Goal: Information Seeking & Learning: Learn about a topic

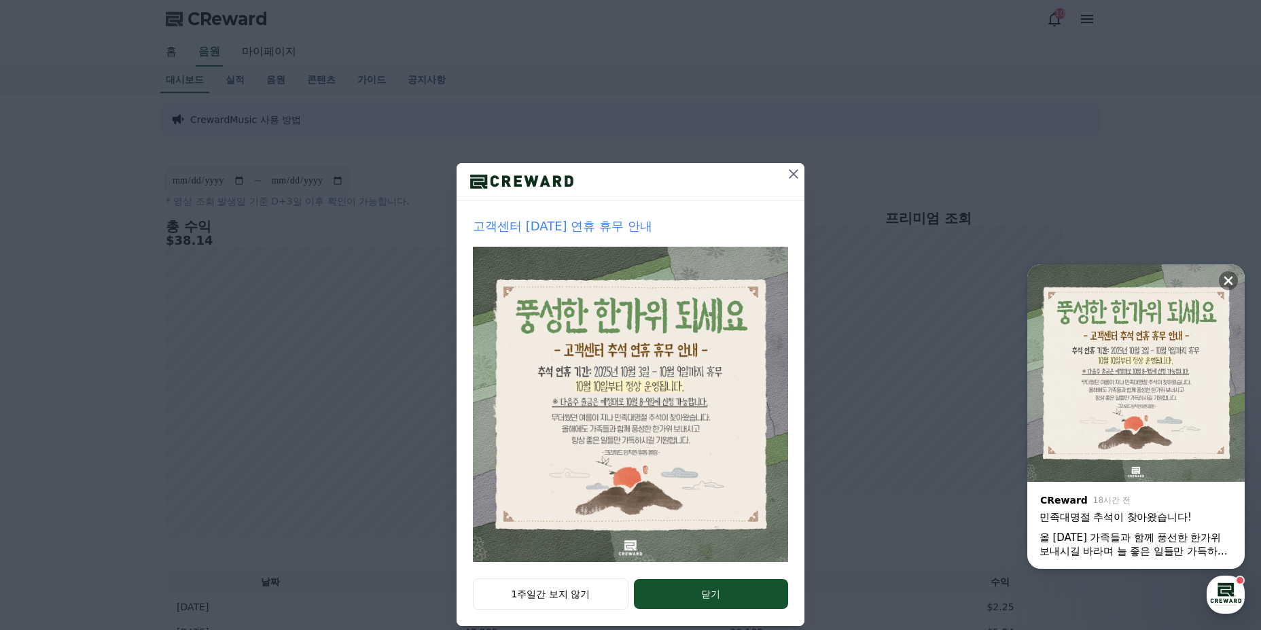
scroll to position [18, 0]
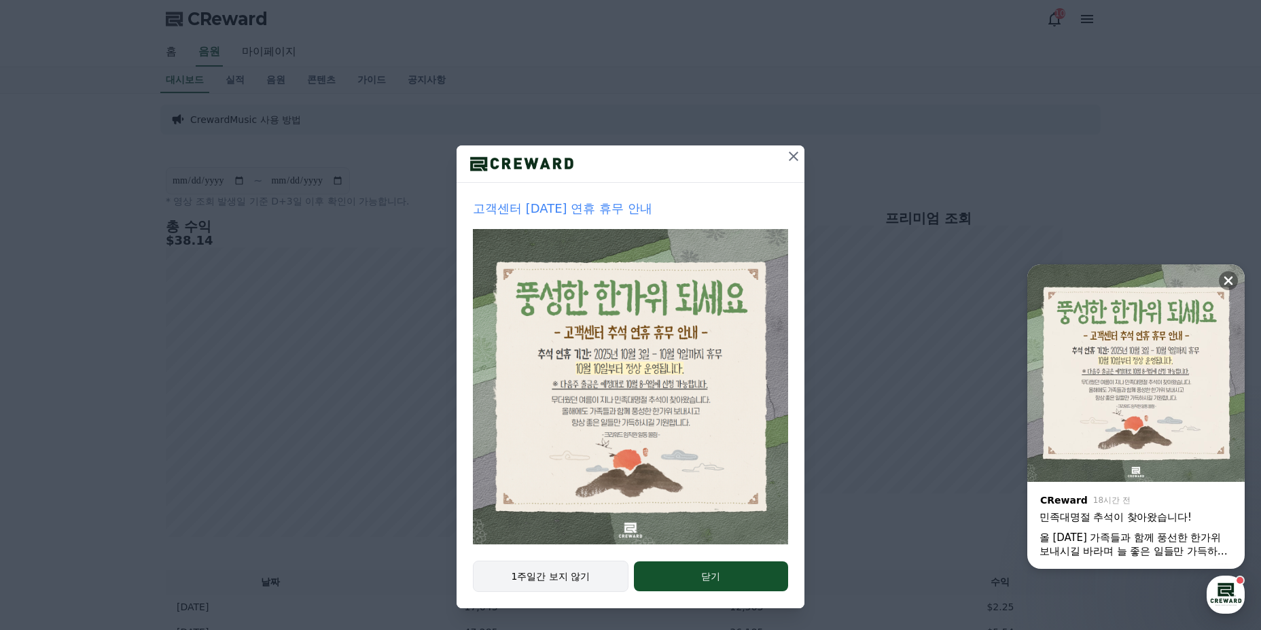
click at [569, 569] on button "1주일간 보지 않기" at bounding box center [551, 576] width 156 height 31
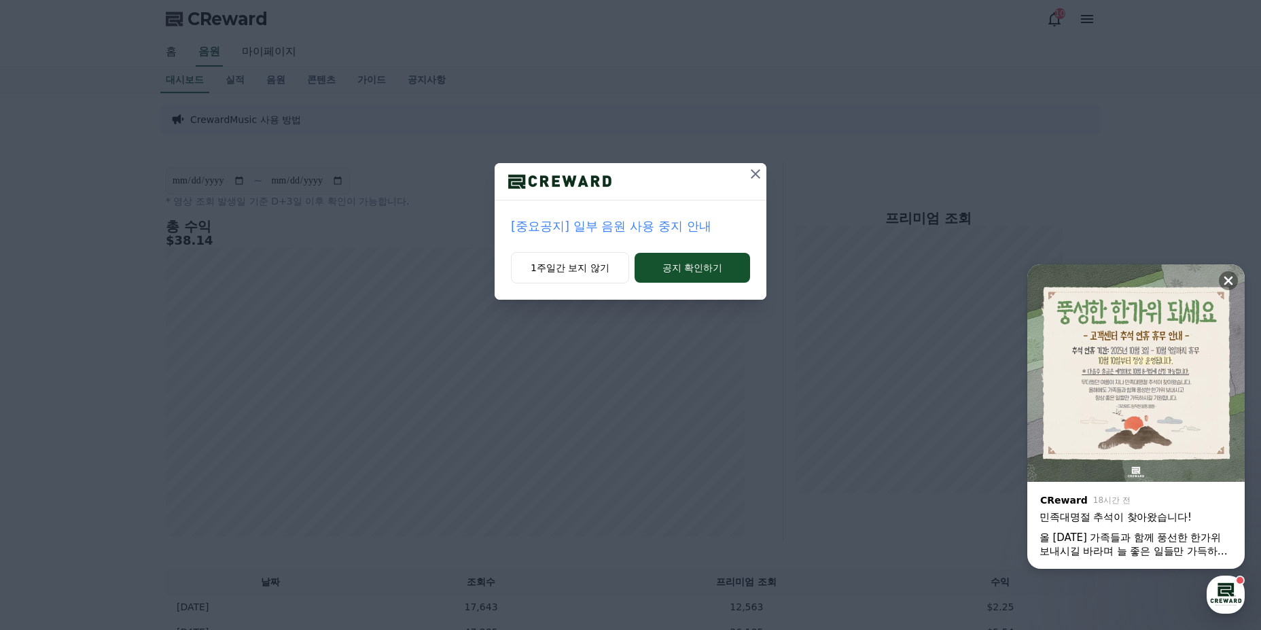
click at [650, 232] on p "[중요공지] 일부 음원 사용 중지 안내" at bounding box center [630, 226] width 239 height 19
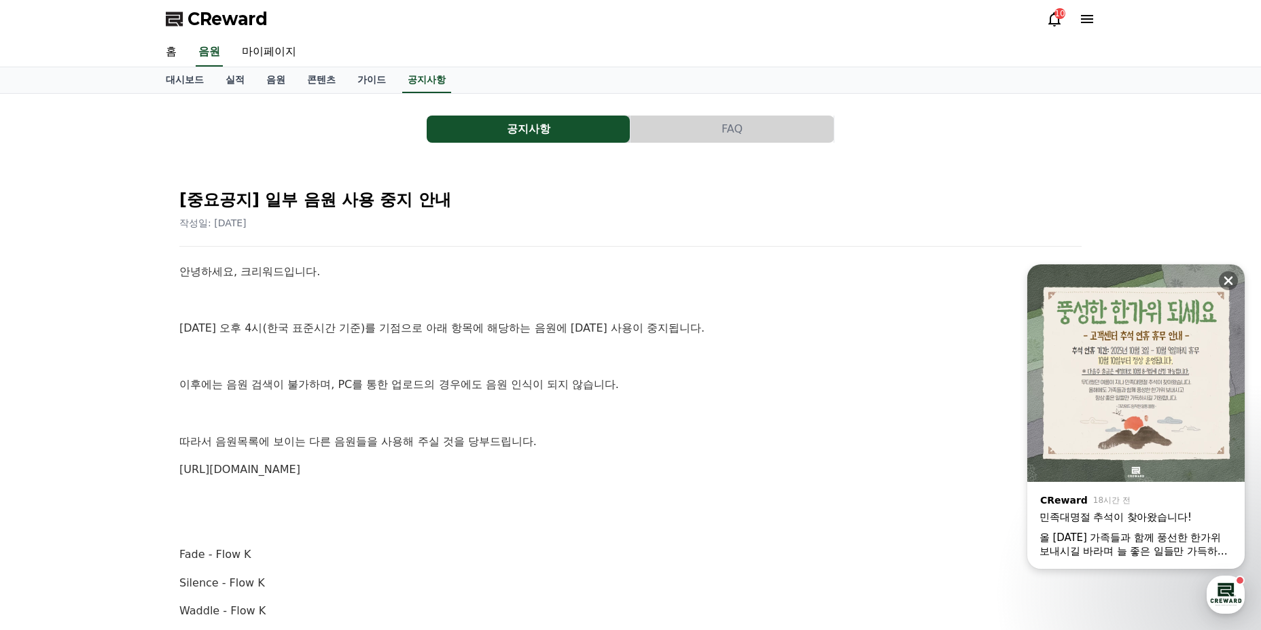
click at [637, 277] on p "안녕하세요, 크리워드입니다." at bounding box center [630, 272] width 902 height 18
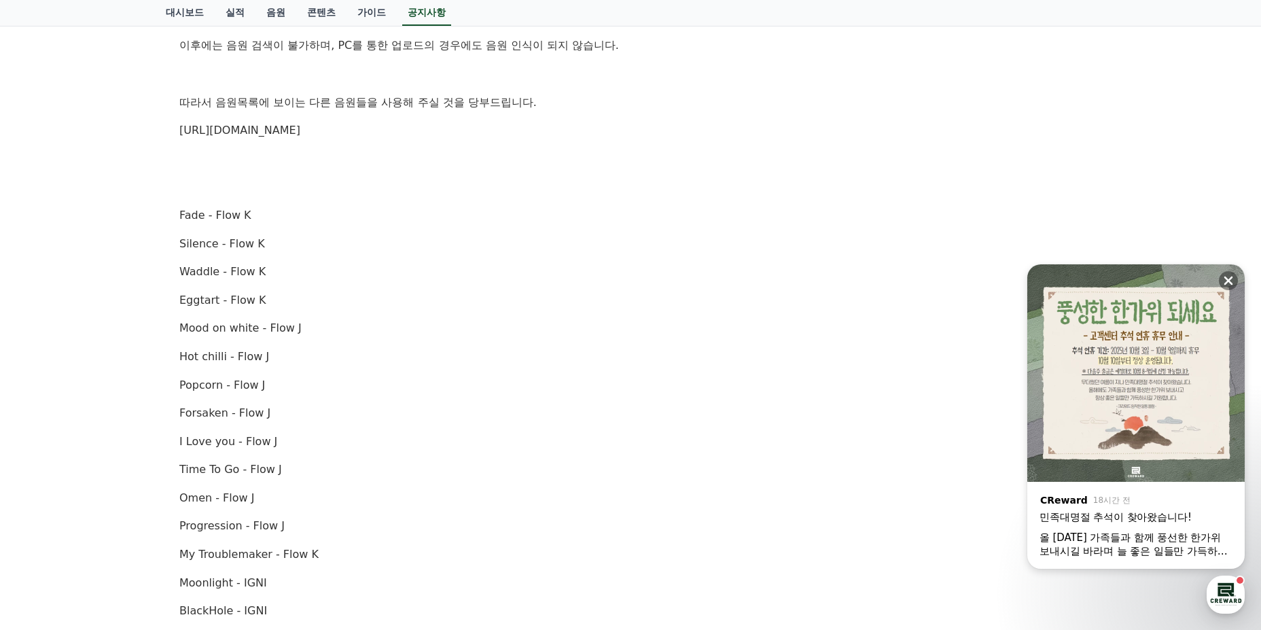
scroll to position [340, 0]
click at [291, 133] on link "https://creward.net/music/list/public" at bounding box center [239, 129] width 121 height 13
click at [656, 127] on p "https://creward.net/music/list/public" at bounding box center [630, 130] width 902 height 18
click at [296, 134] on link "https://creward.net/music/list/public" at bounding box center [239, 129] width 121 height 13
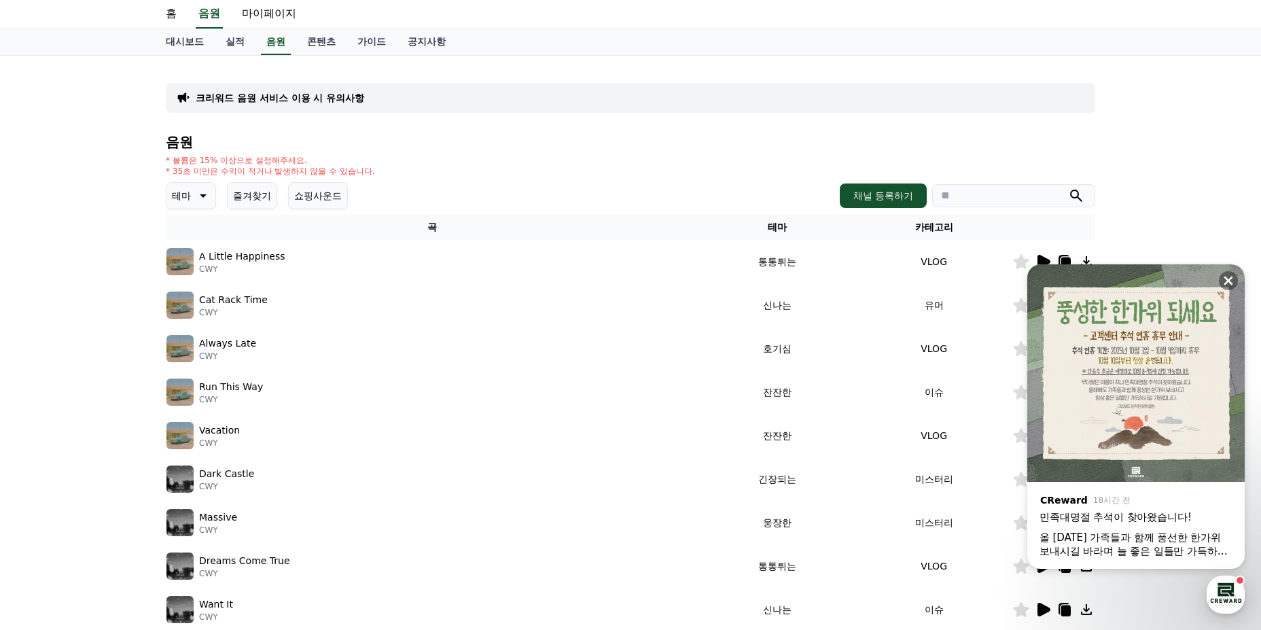
scroll to position [136, 0]
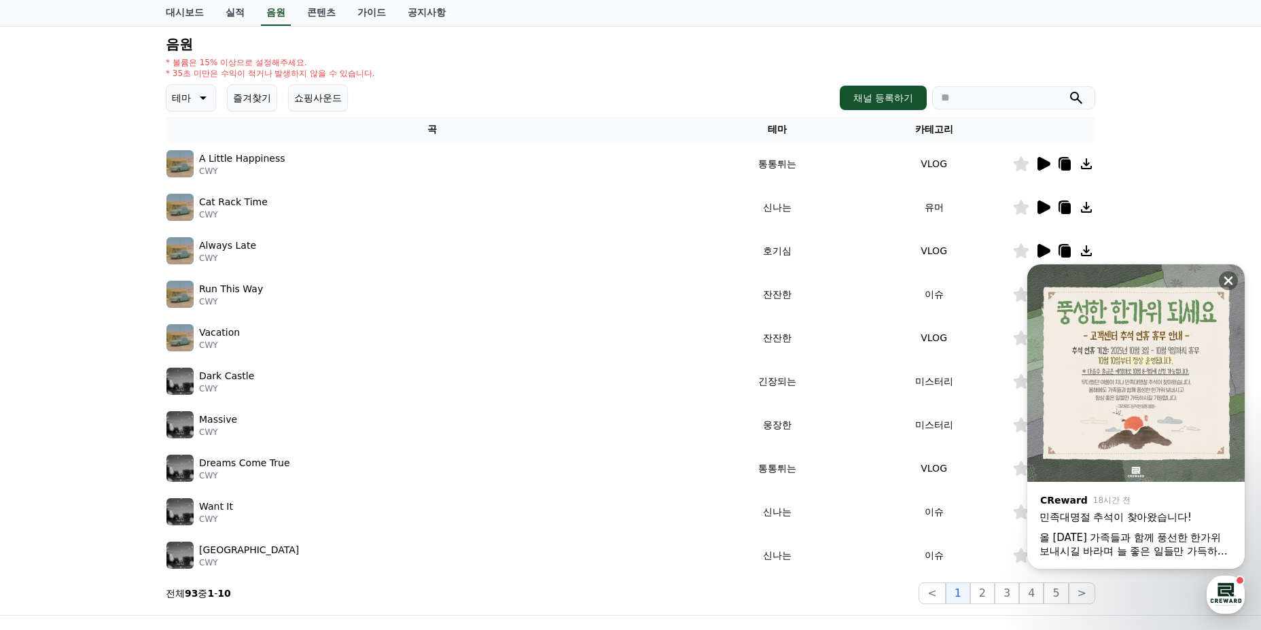
click at [239, 158] on p "A Little Happiness" at bounding box center [242, 159] width 86 height 14
click at [1035, 162] on icon at bounding box center [1043, 164] width 16 height 16
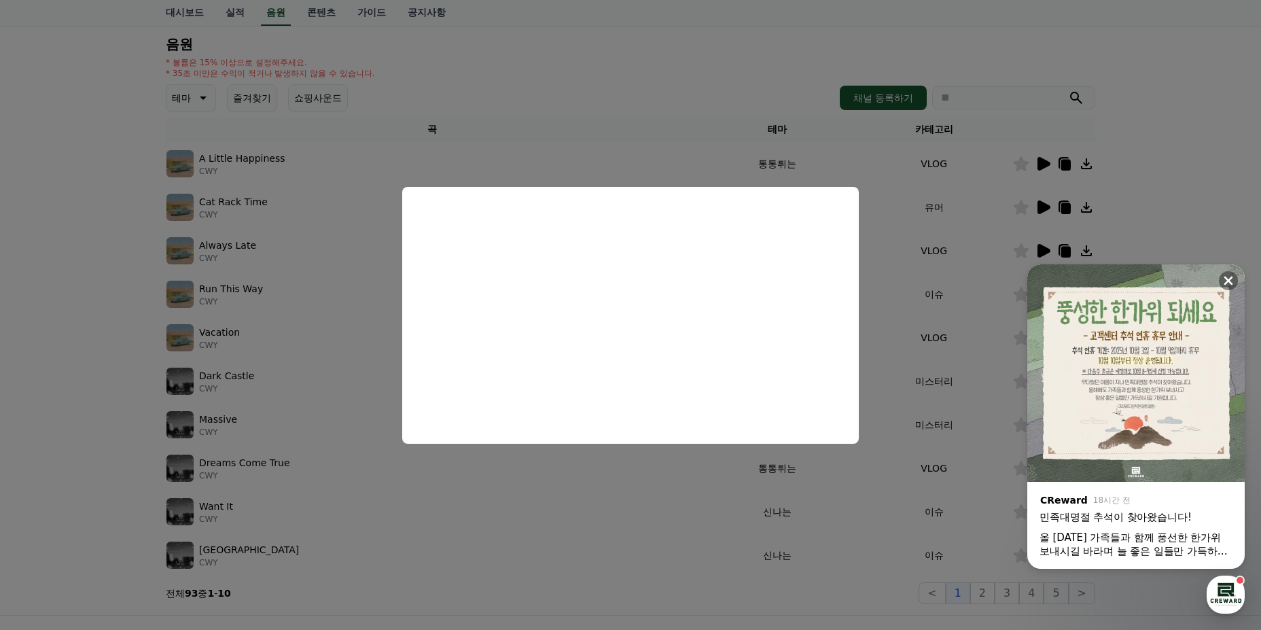
click at [958, 457] on button "close modal" at bounding box center [630, 315] width 1261 height 630
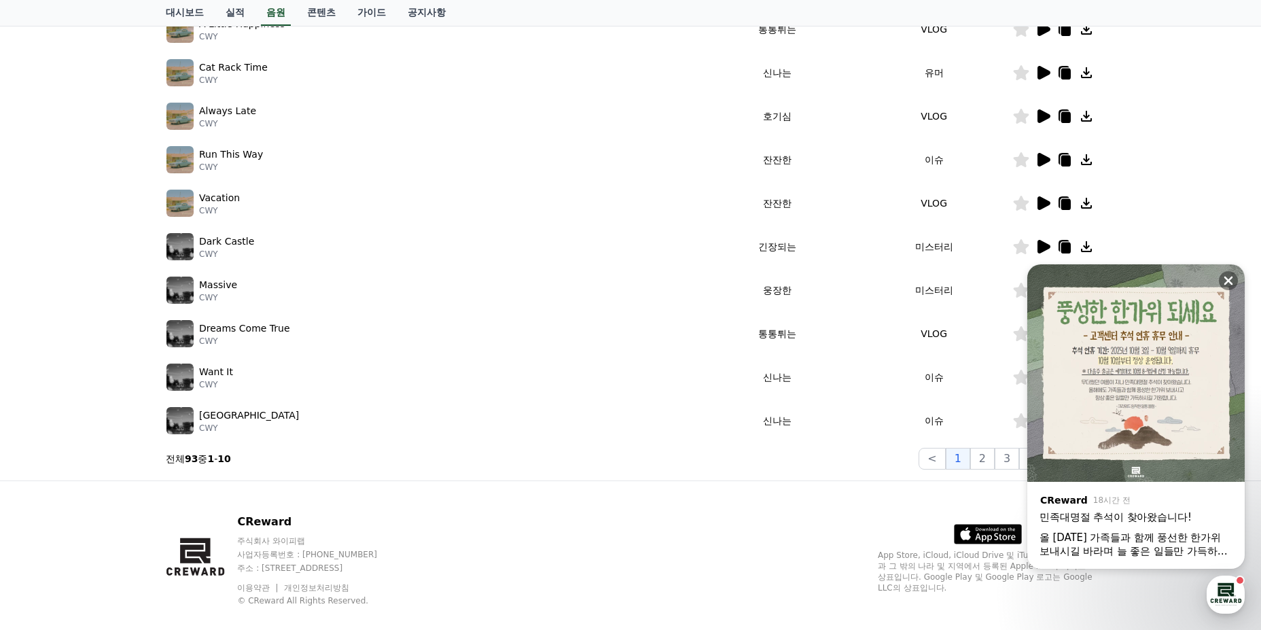
scroll to position [272, 0]
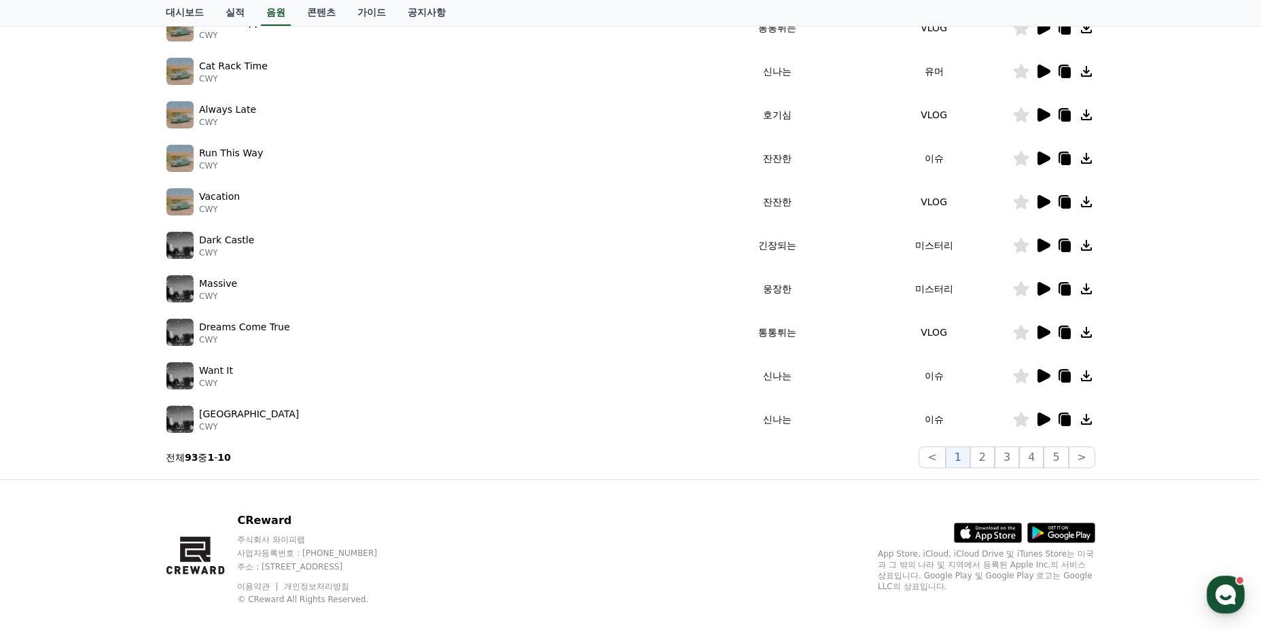
click at [1041, 379] on icon at bounding box center [1044, 376] width 13 height 14
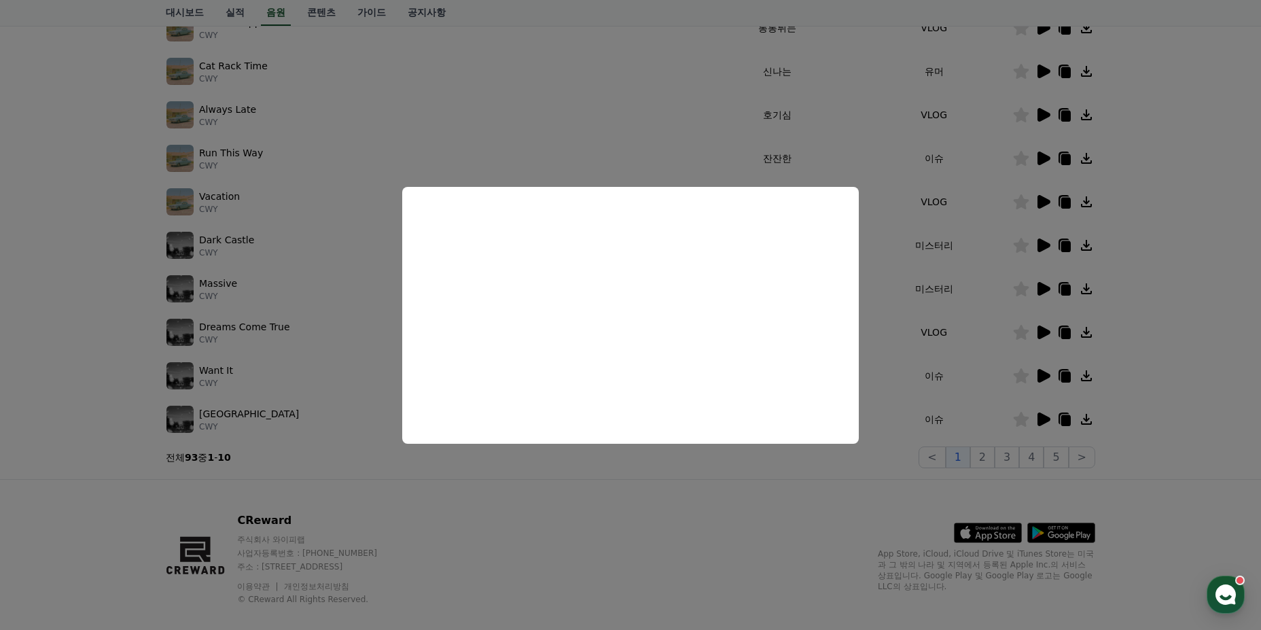
click at [635, 555] on button "close modal" at bounding box center [630, 315] width 1261 height 630
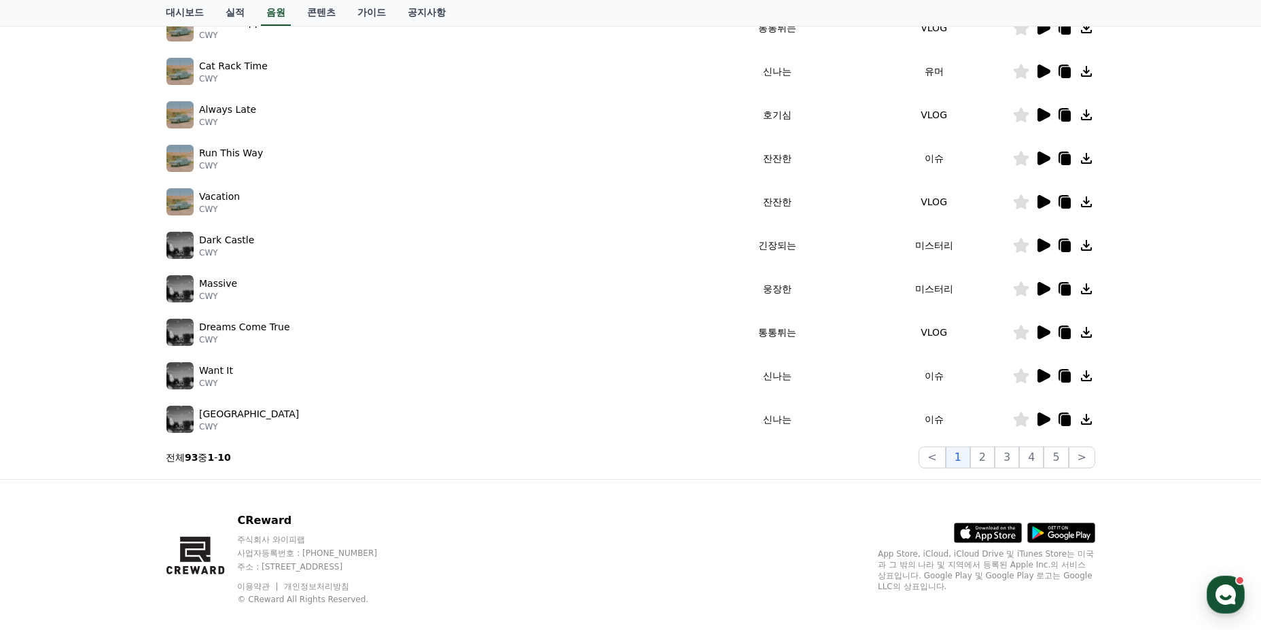
scroll to position [68, 0]
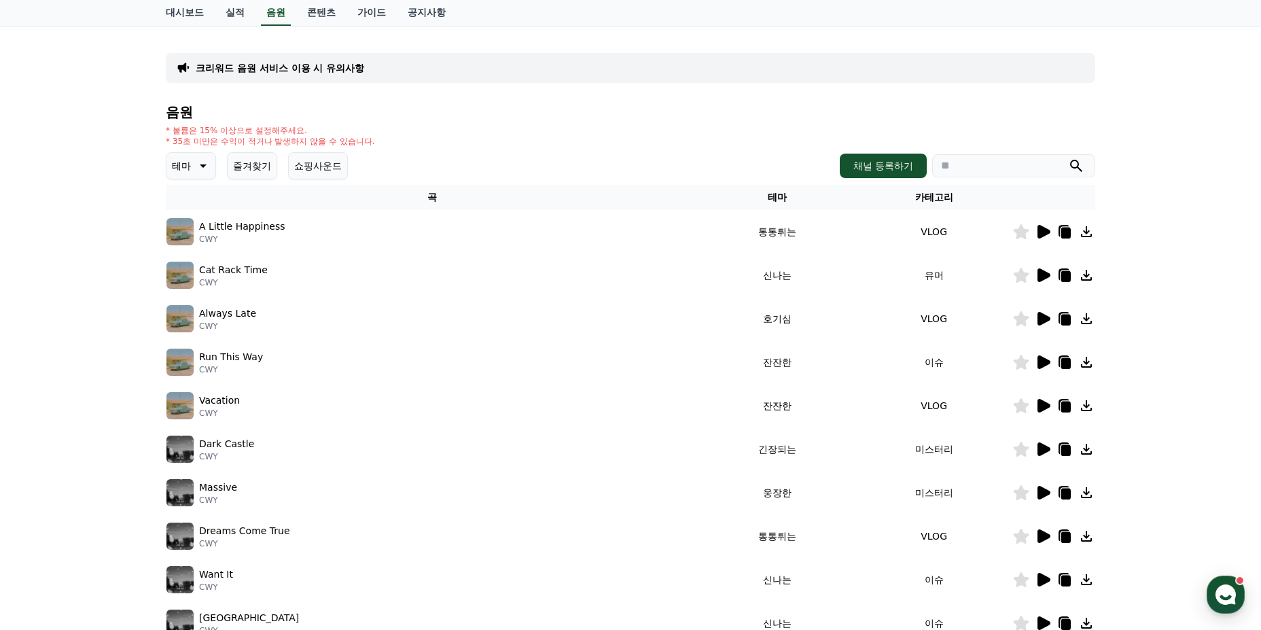
click at [1036, 447] on icon at bounding box center [1043, 449] width 16 height 16
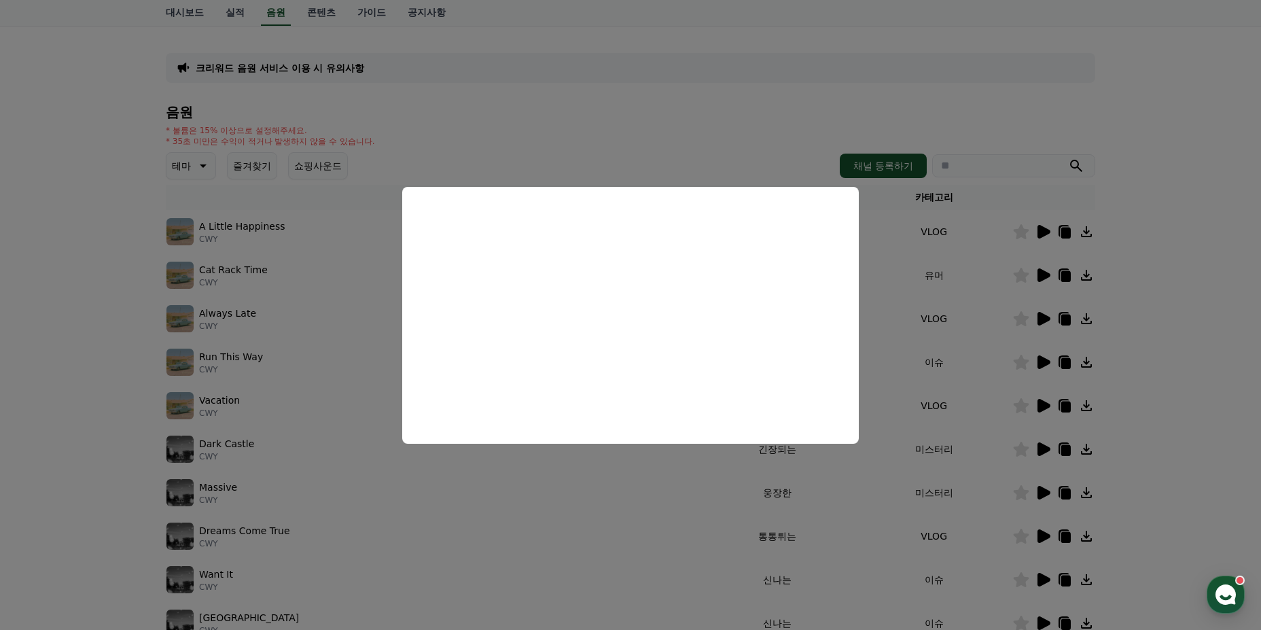
click at [739, 134] on button "close modal" at bounding box center [630, 315] width 1261 height 630
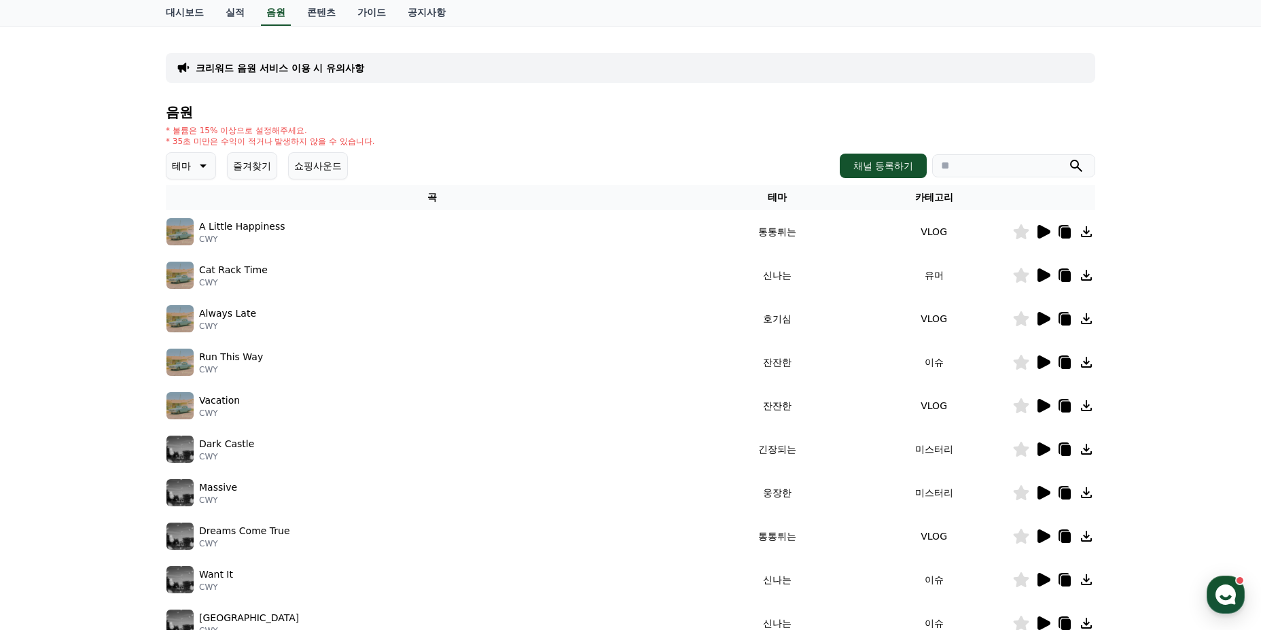
click at [171, 164] on button "테마" at bounding box center [191, 165] width 50 height 27
click at [204, 284] on button "웅장한" at bounding box center [187, 281] width 39 height 30
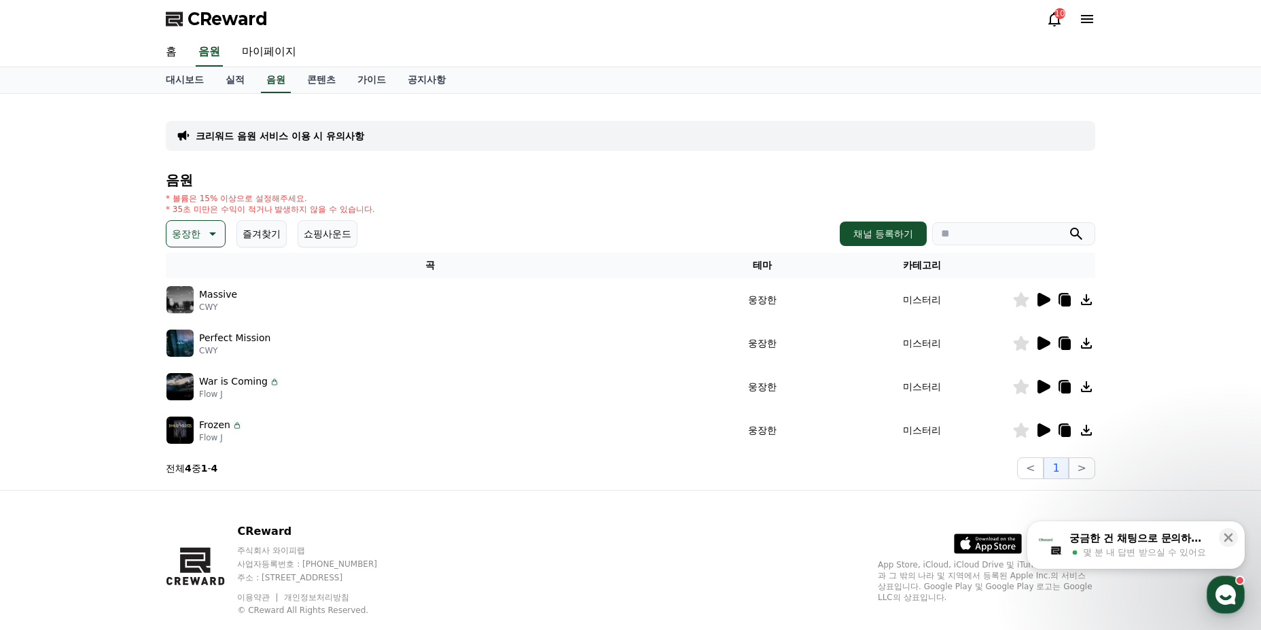
click at [1042, 302] on icon at bounding box center [1044, 300] width 13 height 14
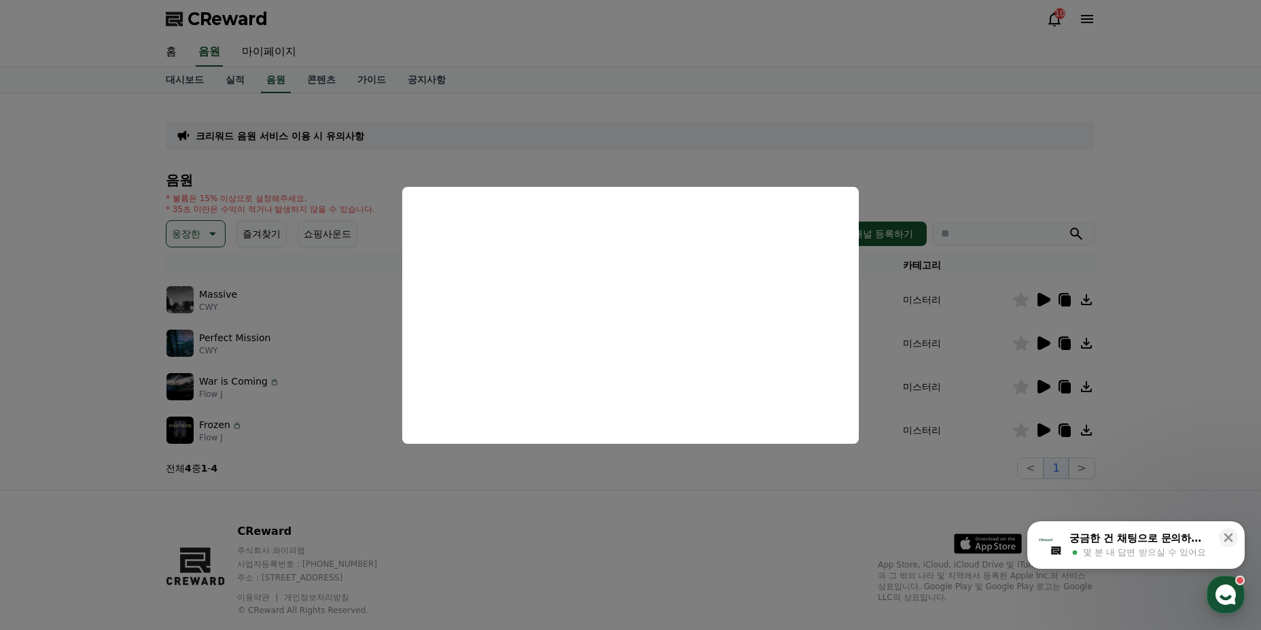
click at [1110, 314] on button "close modal" at bounding box center [630, 315] width 1261 height 630
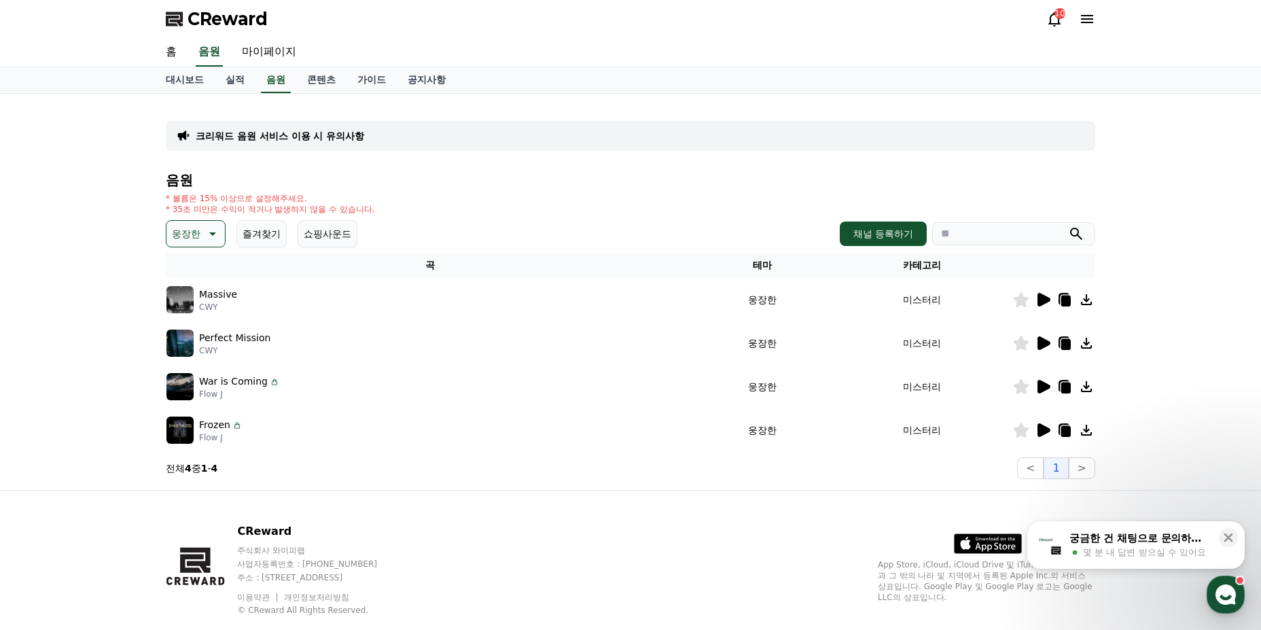
click at [1040, 386] on icon at bounding box center [1044, 387] width 13 height 14
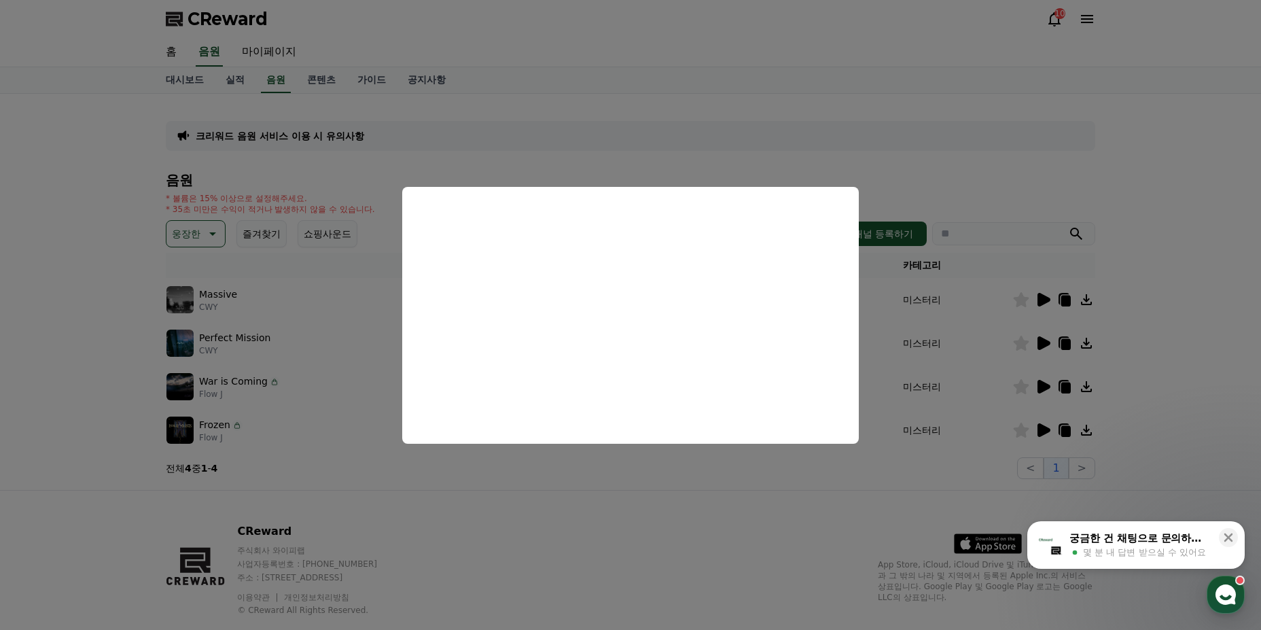
click at [727, 496] on button "close modal" at bounding box center [630, 315] width 1261 height 630
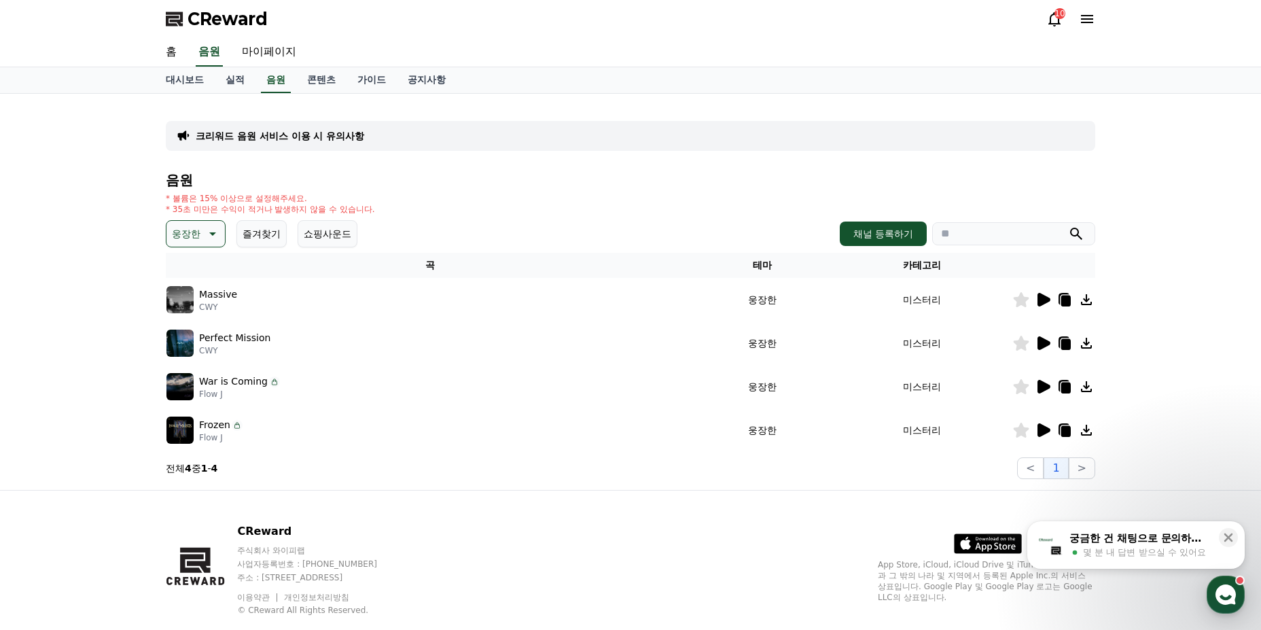
click at [1036, 425] on icon at bounding box center [1043, 430] width 16 height 16
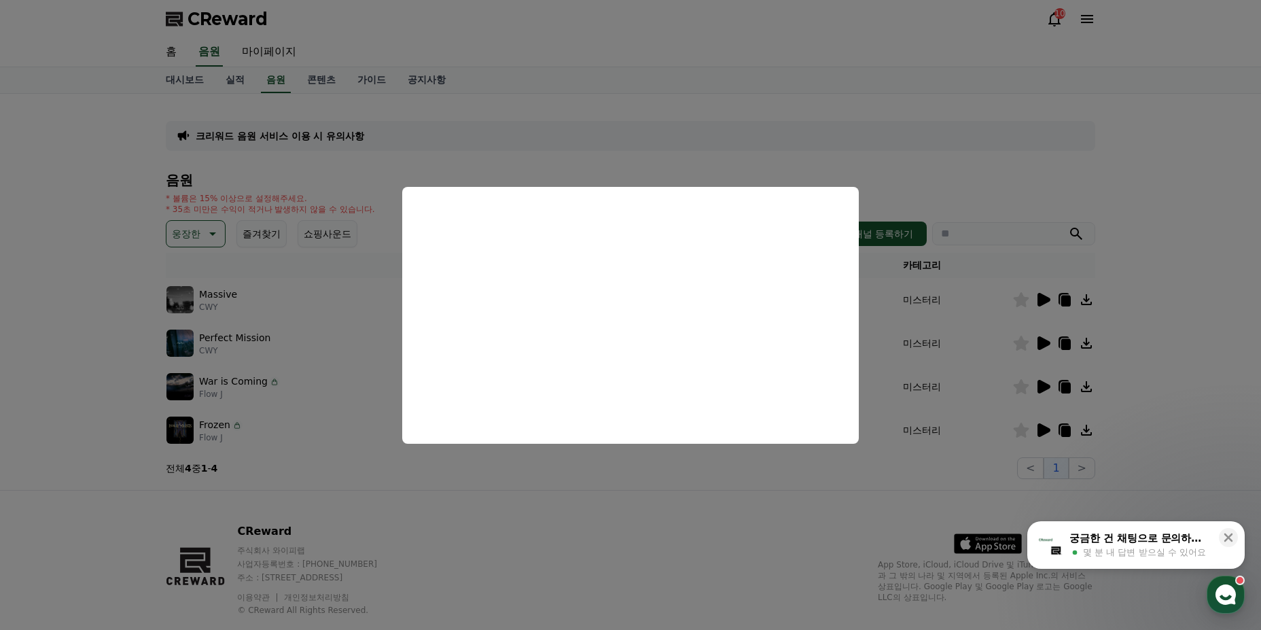
drag, startPoint x: 468, startPoint y: 494, endPoint x: 546, endPoint y: 458, distance: 86.1
click at [470, 494] on button "close modal" at bounding box center [630, 315] width 1261 height 630
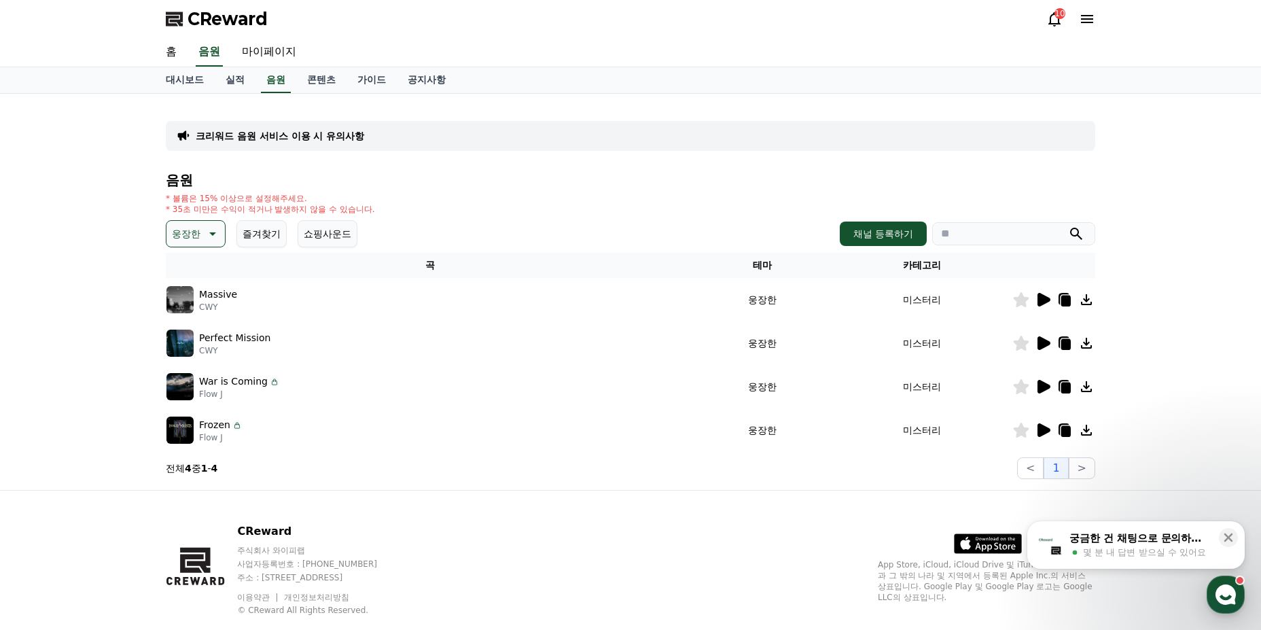
click at [1038, 340] on icon at bounding box center [1043, 343] width 16 height 16
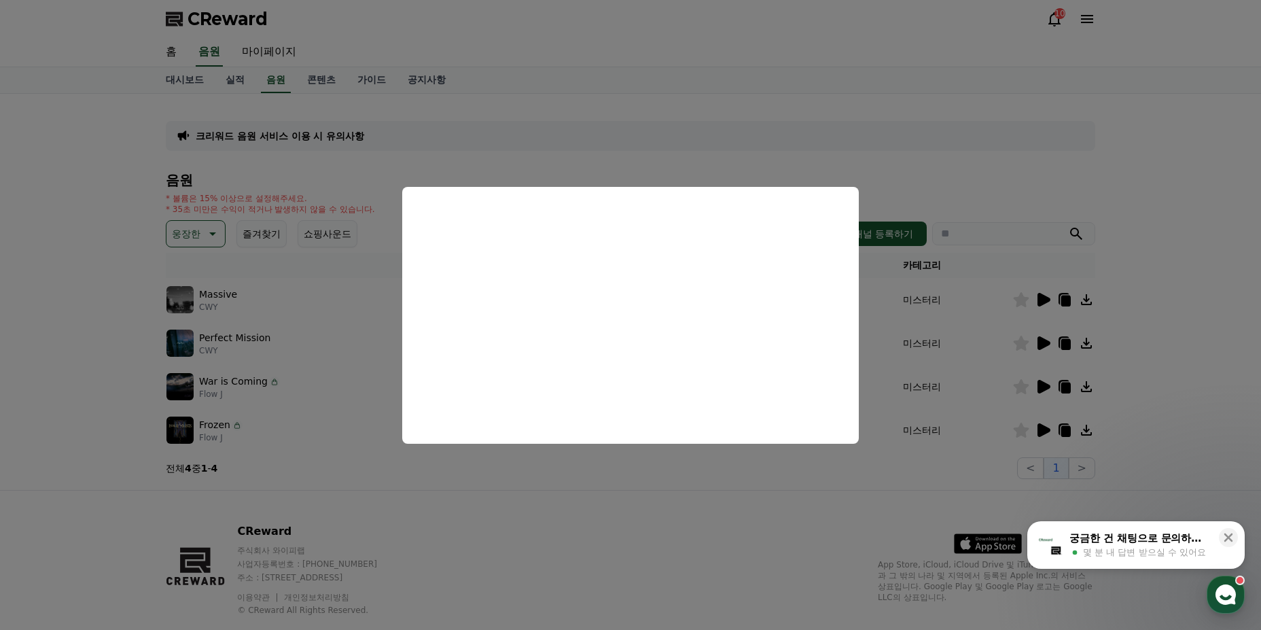
click at [536, 515] on button "close modal" at bounding box center [630, 315] width 1261 height 630
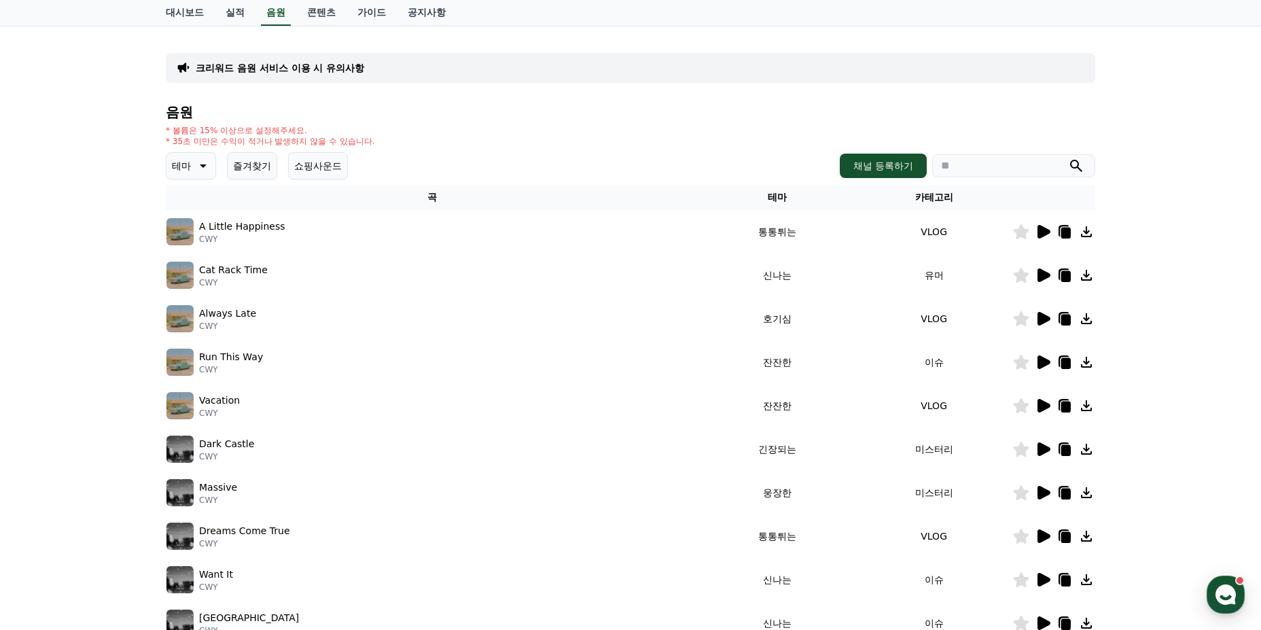
click at [1047, 275] on icon at bounding box center [1044, 275] width 13 height 14
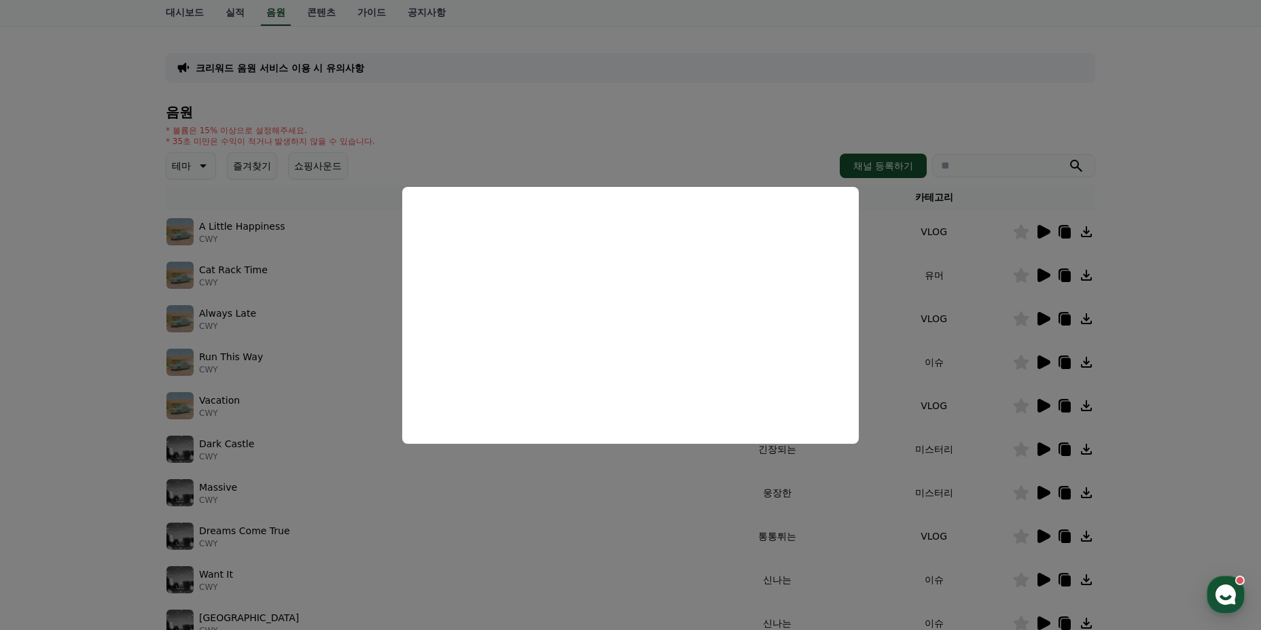
click at [519, 486] on button "close modal" at bounding box center [630, 315] width 1261 height 630
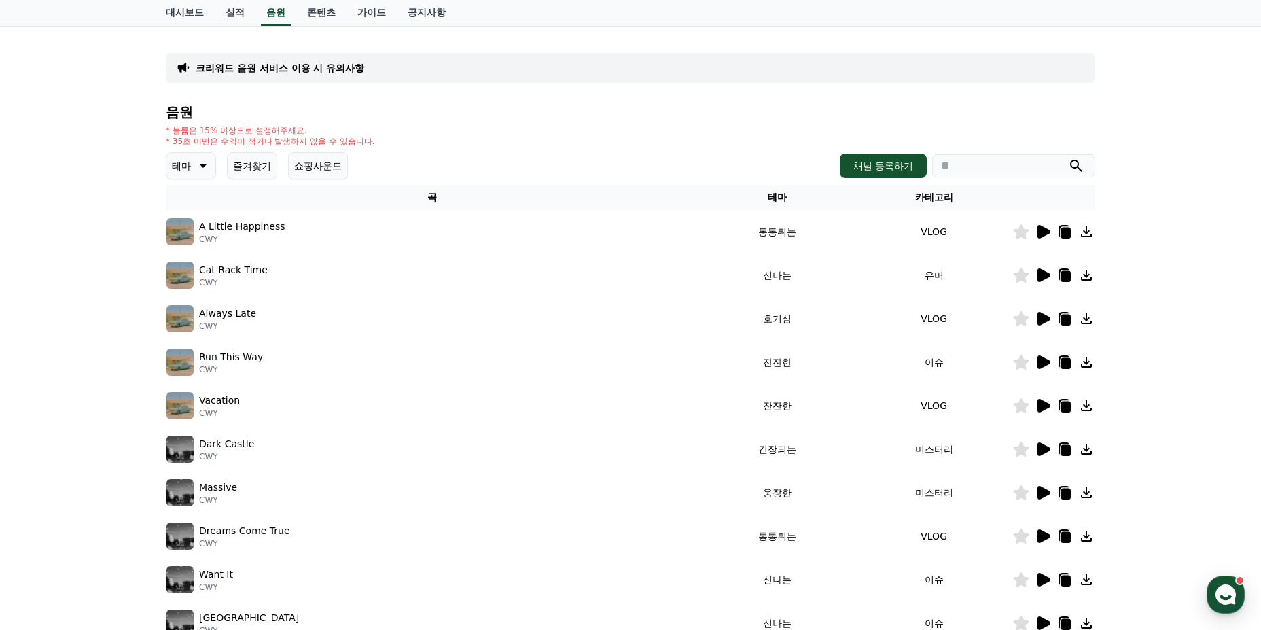
click at [637, 196] on th "곡" at bounding box center [432, 197] width 533 height 25
